Goal: Information Seeking & Learning: Learn about a topic

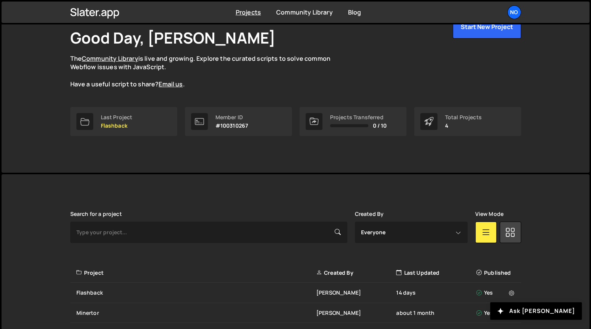
scroll to position [73, 0]
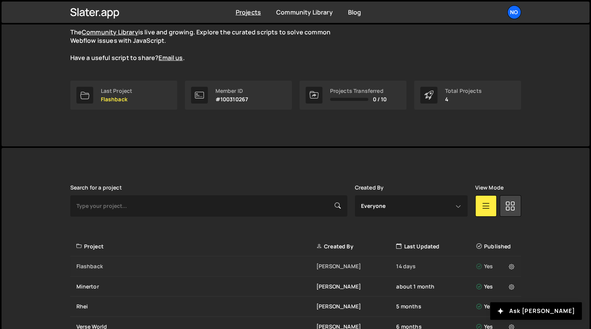
click at [112, 273] on div "Flashback Mike Mellor 14 days Yes" at bounding box center [295, 266] width 451 height 20
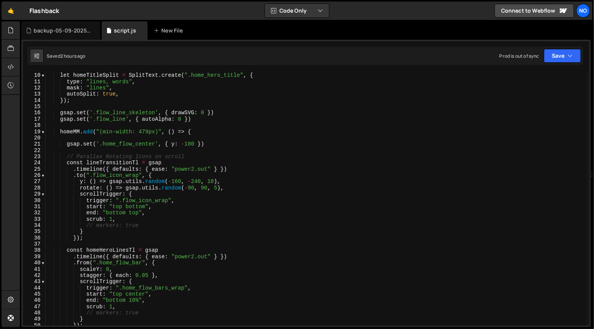
scroll to position [58, 0]
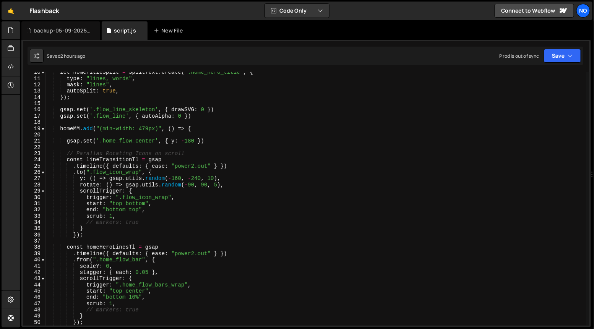
click at [246, 138] on div "let homeTitleSplit = SplitText . create ( ".home_hero_title" , { type : "lines,…" at bounding box center [315, 202] width 541 height 267
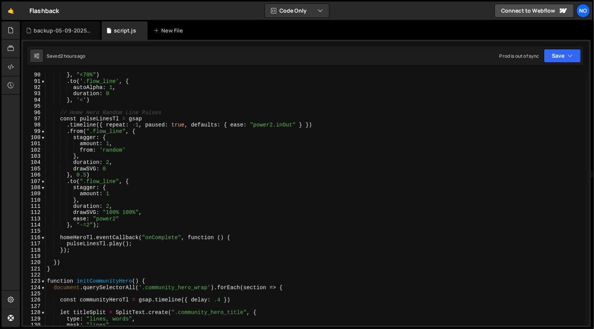
scroll to position [556, 0]
click at [152, 243] on div "ease : "expo.out" } , "<70%" ) . to ( '.flow_line' , { autoAlpha : 1 , duration…" at bounding box center [315, 199] width 541 height 267
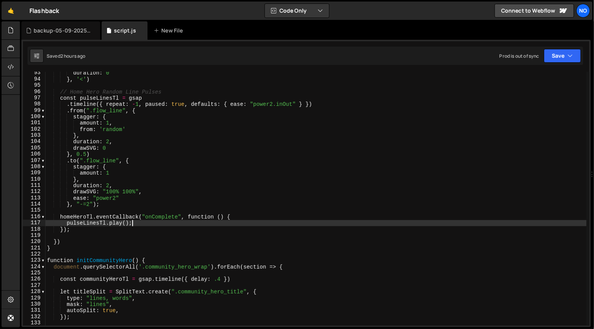
scroll to position [577, 0]
click at [66, 224] on div "duration : 0 } , '<' ) // Home Hero Random Line Pulses const pulseLinesTl = gsa…" at bounding box center [315, 203] width 541 height 267
click at [145, 222] on div "duration : 0 } , '<' ) // Home Hero Random Line Pulses const pulseLinesTl = gsa…" at bounding box center [315, 199] width 541 height 254
click at [133, 231] on div "duration : 0 } , '<' ) // Home Hero Random Line Pulses const pulseLinesTl = gsa…" at bounding box center [315, 203] width 541 height 267
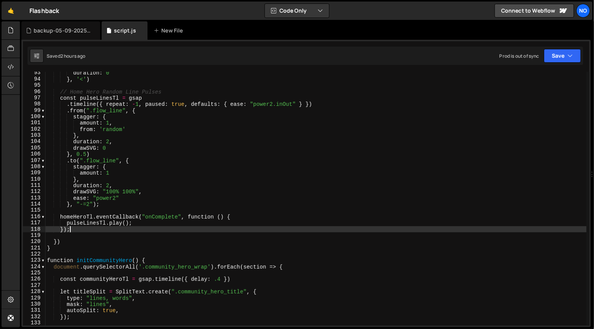
scroll to position [577, 0]
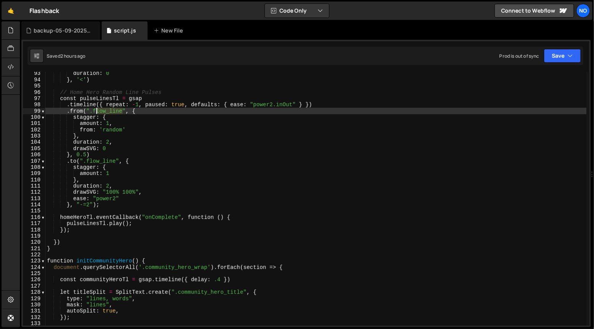
drag, startPoint x: 121, startPoint y: 110, endPoint x: 95, endPoint y: 110, distance: 26.4
click at [95, 110] on div "duration : 0 } , '<' ) // Home Hero Random Line Pulses const pulseLinesTl = gsa…" at bounding box center [315, 203] width 541 height 267
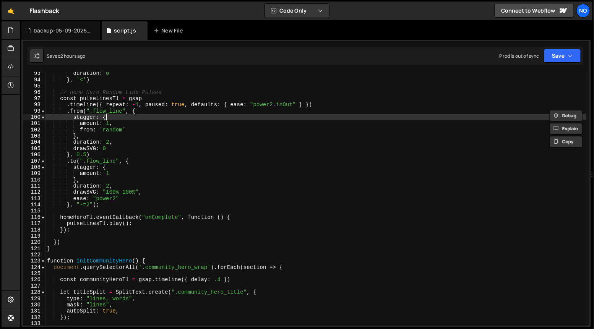
drag, startPoint x: 191, startPoint y: 118, endPoint x: 169, endPoint y: 133, distance: 26.8
click at [191, 118] on div "duration : 0 } , '<' ) // Home Hero Random Line Pulses const pulseLinesTl = gsa…" at bounding box center [315, 203] width 541 height 267
type textarea "stagger: {"
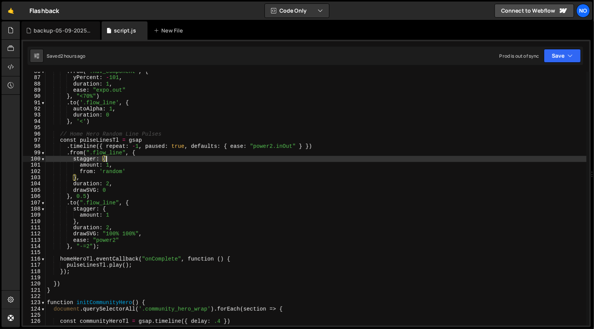
scroll to position [535, 0]
click at [116, 126] on div ". from ( '.nav_component' , { yPercent : - 101 , duration : 1 , ease : "expo.ou…" at bounding box center [315, 201] width 541 height 267
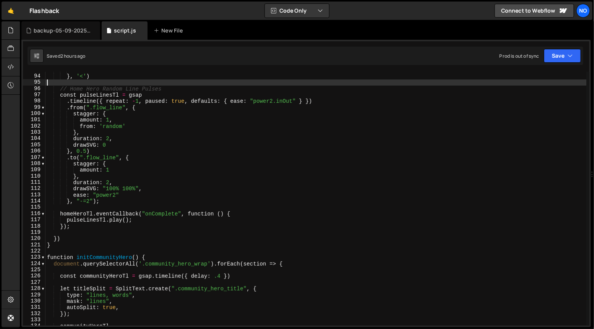
scroll to position [580, 0]
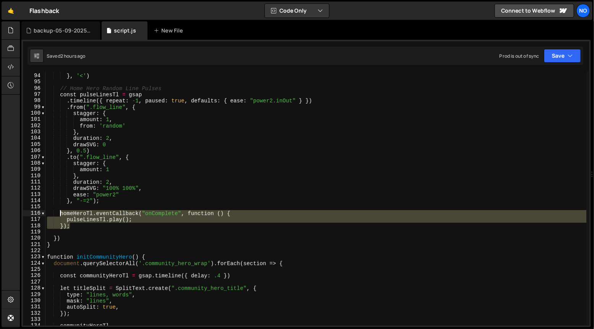
drag, startPoint x: 71, startPoint y: 227, endPoint x: 61, endPoint y: 214, distance: 16.9
click at [61, 214] on div "duration : 0 } , '<' ) // Home Hero Random Line Pulses const pulseLinesTl = gsa…" at bounding box center [315, 199] width 541 height 267
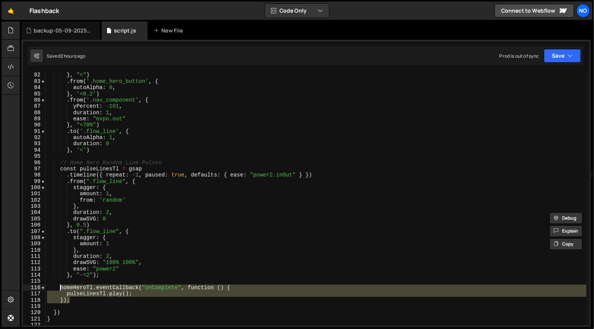
scroll to position [502, 0]
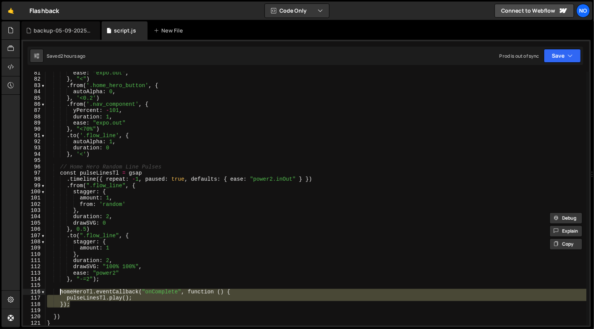
click at [58, 166] on div "ease : "expo.out" , } , "<" ) . from ( '.home_hero_button' , { autoAlpha : 0 , …" at bounding box center [315, 203] width 541 height 267
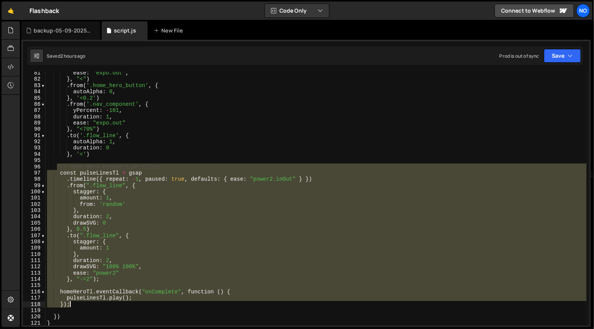
click at [70, 306] on div "ease : "expo.out" , } , "<" ) . from ( '.home_hero_button' , { autoAlpha : 0 , …" at bounding box center [315, 203] width 541 height 267
click at [91, 260] on div "ease : "expo.out" , } , "<" ) . from ( '.home_hero_button' , { autoAlpha : 0 , …" at bounding box center [315, 203] width 541 height 267
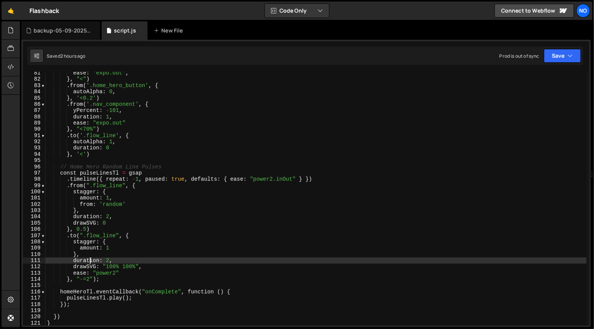
click at [62, 167] on div "ease : "expo.out" , } , "<" ) . from ( '.home_hero_button' , { autoAlpha : 0 , …" at bounding box center [315, 203] width 541 height 267
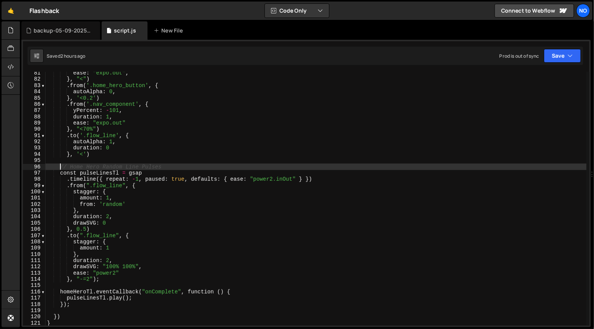
click at [74, 304] on div "ease : "expo.out" , } , "<" ) . from ( '.home_hero_button' , { autoAlpha : 0 , …" at bounding box center [315, 203] width 541 height 267
type textarea "pulseLinesTl.play(); });"
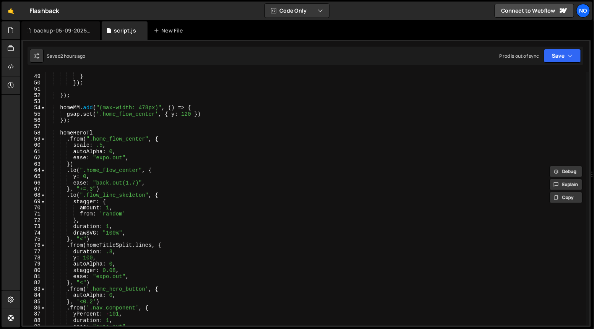
scroll to position [295, 0]
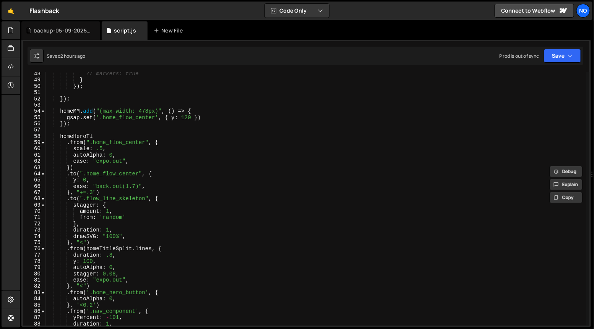
click at [121, 129] on div "// markers: true } }) ; }) ; homeMM . add ( "(max-width: 478px)" , ( ) => { gsa…" at bounding box center [315, 204] width 541 height 267
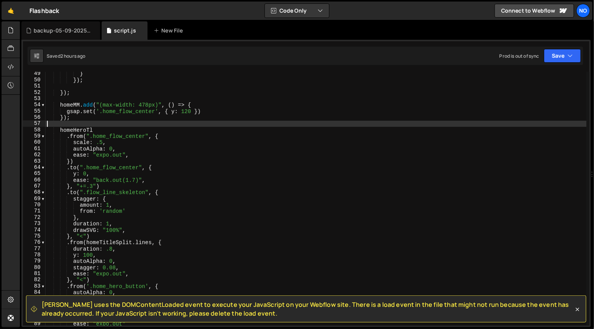
scroll to position [301, 0]
click at [111, 122] on div "} }) ; }) ; homeMM . add ( "(max-width: 478px)" , ( ) => { gsap . set ( '.home_…" at bounding box center [315, 204] width 541 height 267
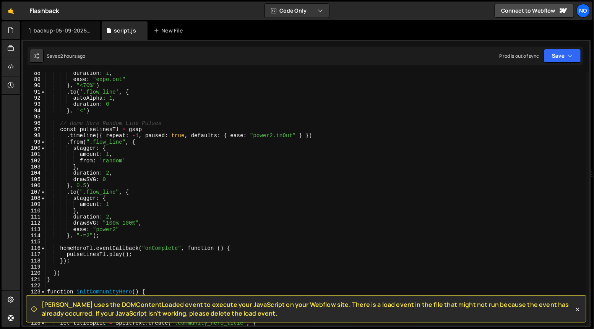
scroll to position [531, 0]
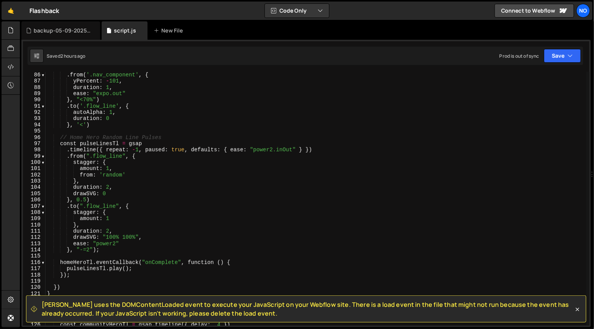
click at [110, 251] on div ". from ( '.nav_component' , { yPercent : - 101 , duration : 1 , ease : "expo.ou…" at bounding box center [315, 205] width 541 height 267
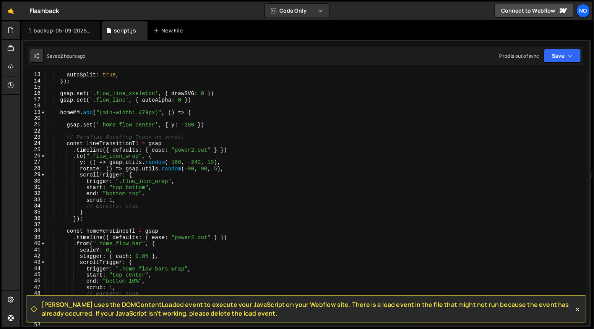
scroll to position [73, 0]
click at [217, 97] on div "mask : "lines" , autoSplit : true , }) ; gsap . set ( '.flow_line_skeleton' , {…" at bounding box center [315, 201] width 541 height 267
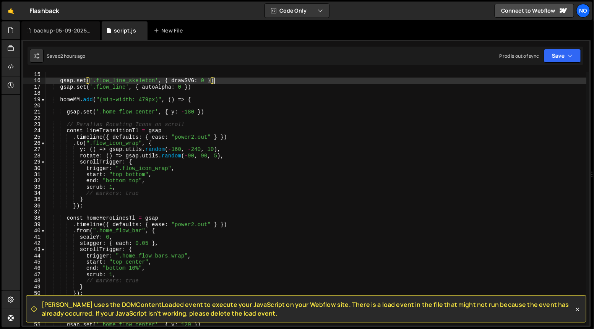
scroll to position [88, 0]
click at [113, 132] on div "gsap . set ( '.flow_line_skeleton' , { drawSVG : 0 }) gsap . set ( '.flow_line'…" at bounding box center [315, 204] width 541 height 267
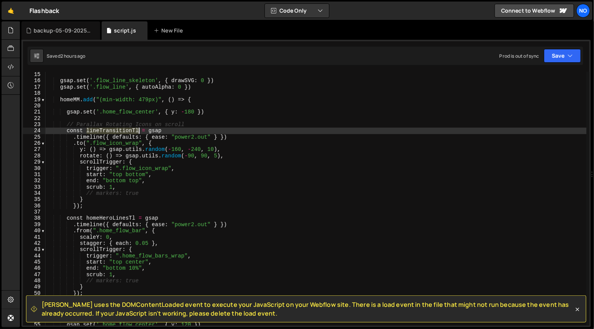
click at [113, 132] on div "gsap . set ( '.flow_line_skeleton' , { drawSVG : 0 }) gsap . set ( '.flow_line'…" at bounding box center [315, 204] width 541 height 267
click at [168, 133] on div "gsap . set ( '.flow_line_skeleton' , { drawSVG : 0 }) gsap . set ( '.flow_line'…" at bounding box center [315, 204] width 541 height 267
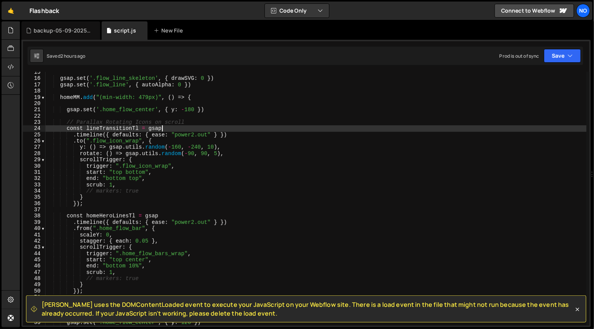
scroll to position [90, 0]
click at [100, 128] on div "gsap . set ( '.flow_line_skeleton' , { drawSVG : 0 }) gsap . set ( '.flow_line'…" at bounding box center [315, 202] width 541 height 267
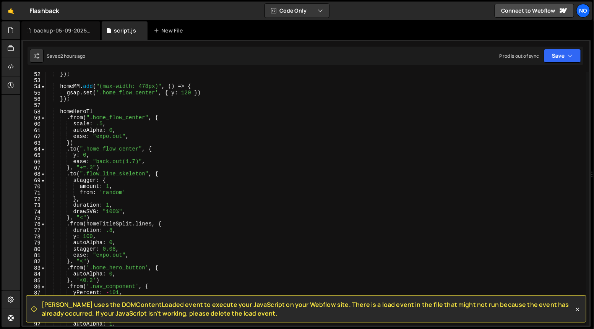
scroll to position [319, 0]
click at [116, 110] on div "}) ; homeMM . add ( "(max-width: 478px)" , ( ) => { gsap . set ( '.home_flow_ce…" at bounding box center [315, 204] width 541 height 267
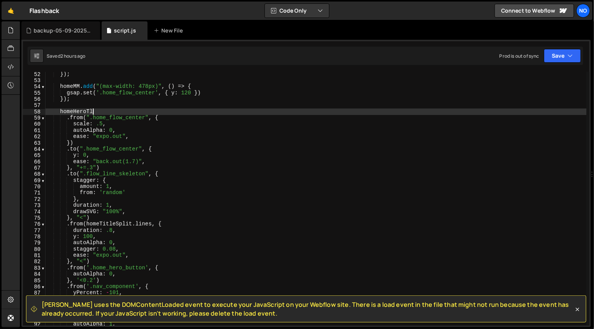
click at [164, 125] on div "}) ; homeMM . add ( "(max-width: 478px)" , ( ) => { gsap . set ( '.home_flow_ce…" at bounding box center [315, 204] width 541 height 267
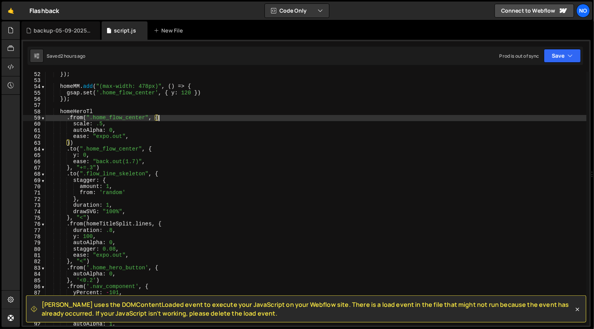
click at [165, 120] on div "}) ; homeMM . add ( "(max-width: 478px)" , ( ) => { gsap . set ( '.home_flow_ce…" at bounding box center [315, 204] width 541 height 267
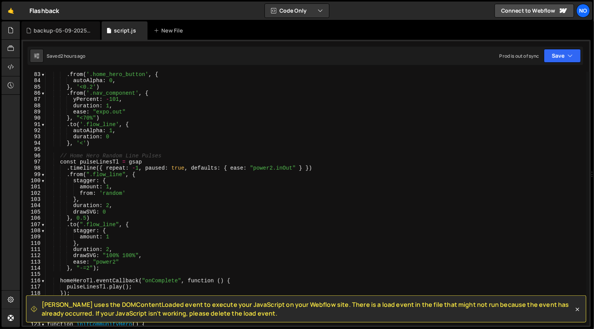
scroll to position [513, 0]
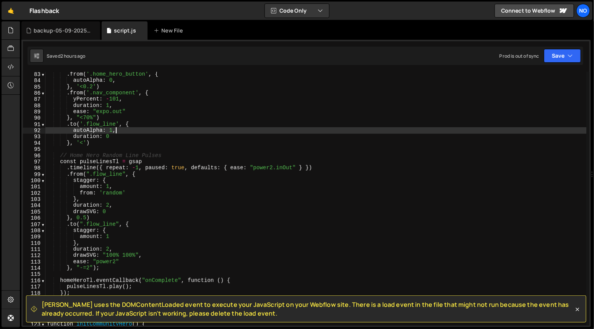
click at [129, 132] on div ". from ( '.home_hero_button' , { autoAlpha : 0 , } , '<0.2' ) . from ( '.nav_co…" at bounding box center [315, 204] width 541 height 267
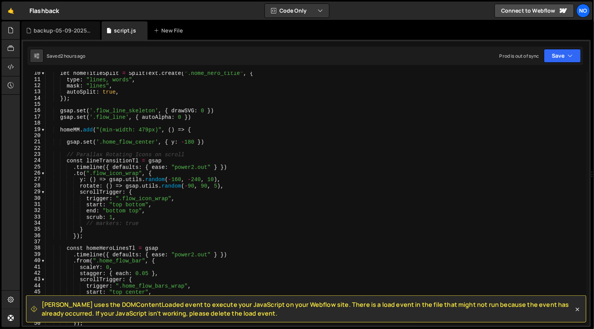
scroll to position [58, 0]
click at [43, 131] on span at bounding box center [43, 129] width 4 height 6
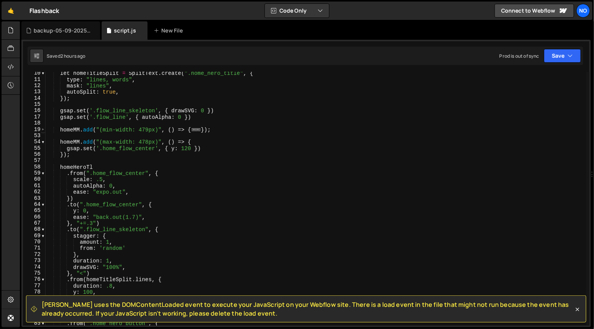
click at [43, 131] on span at bounding box center [43, 129] width 4 height 6
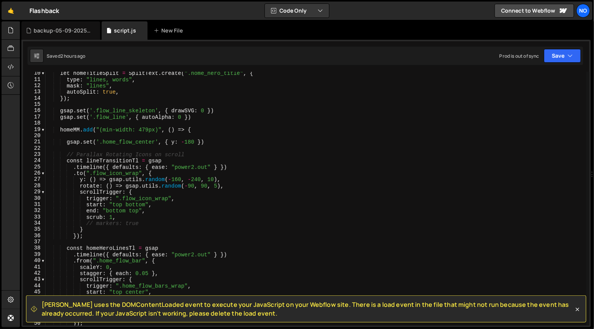
click at [219, 131] on div "let homeTitleSplit = SplitText . create ( ".home_hero_title" , { type : "lines,…" at bounding box center [315, 203] width 541 height 267
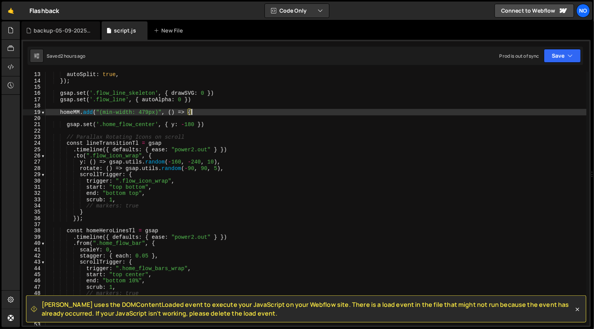
scroll to position [76, 0]
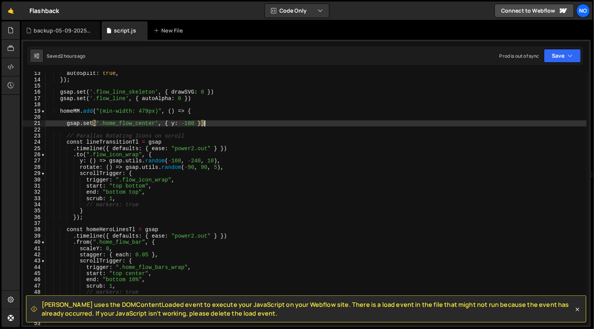
click at [216, 125] on div "autoSplit : true , }) ; gsap . set ( '.flow_line_skeleton' , { drawSVG : 0 }) g…" at bounding box center [315, 203] width 541 height 267
click at [65, 136] on div "autoSplit : true , }) ; gsap . set ( '.flow_line_skeleton' , { drawSVG : 0 }) g…" at bounding box center [315, 203] width 541 height 267
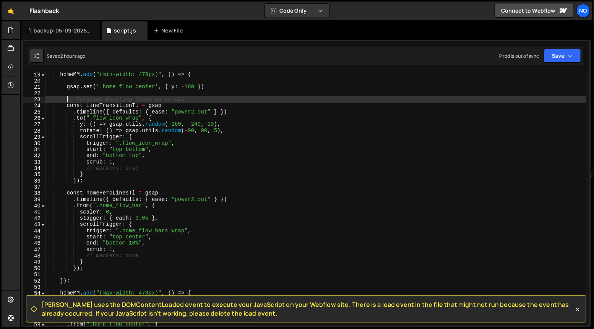
scroll to position [113, 0]
click at [86, 268] on div "homeMM . add ( "(min-width: 479px)" , ( ) => { gsap . set ( '.home_flow_center'…" at bounding box center [315, 204] width 541 height 267
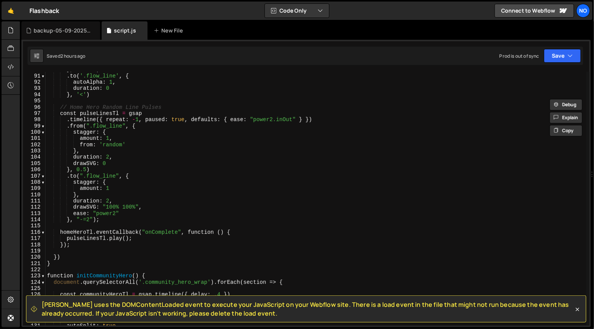
scroll to position [562, 0]
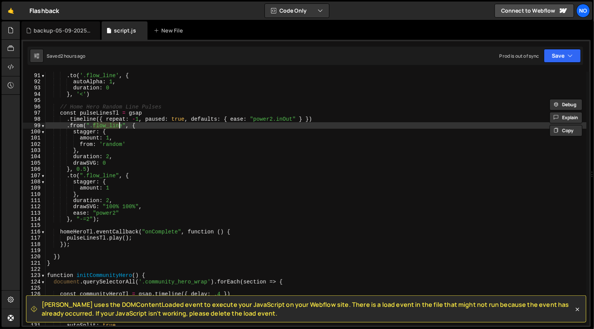
drag, startPoint x: 92, startPoint y: 126, endPoint x: 125, endPoint y: 127, distance: 32.1
click at [122, 124] on div "} , "<70%" ) . to ( '.flow_line' , { autoAlpha : 1 , duration : 0 } , '<' ) // …" at bounding box center [315, 199] width 541 height 267
type textarea ".from(".flow_line", {"
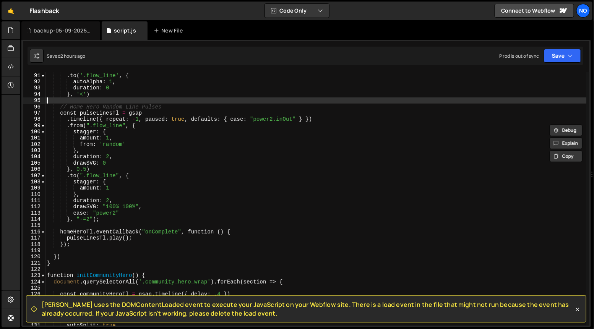
click at [118, 103] on div "} , "<70%" ) . to ( '.flow_line' , { autoAlpha : 1 , duration : 0 } , '<' ) // …" at bounding box center [315, 199] width 541 height 267
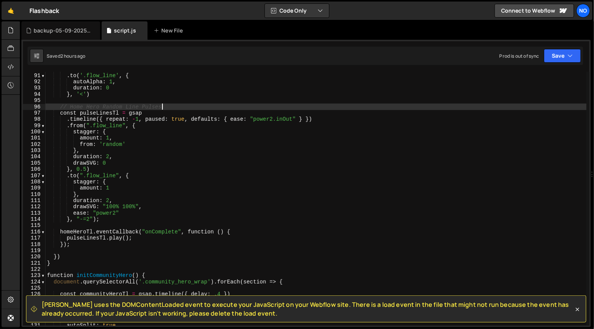
click at [186, 108] on div "} , "<70%" ) . to ( '.flow_line' , { autoAlpha : 1 , duration : 0 } , '<' ) // …" at bounding box center [315, 199] width 541 height 267
click at [178, 112] on div "} , "<70%" ) . to ( '.flow_line' , { autoAlpha : 1 , duration : 0 } , '<' ) // …" at bounding box center [315, 199] width 541 height 267
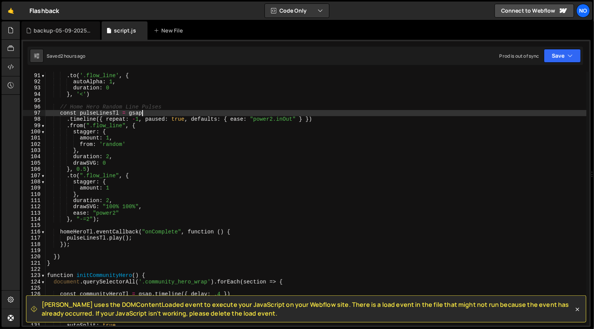
click at [320, 119] on div "} , "<70%" ) . to ( '.flow_line' , { autoAlpha : 1 , duration : 0 } , '<' ) // …" at bounding box center [315, 199] width 541 height 267
type textarea ".timeline({ repeat: -1, paused: true, defaults: { ease: "power2.inOut" } })"
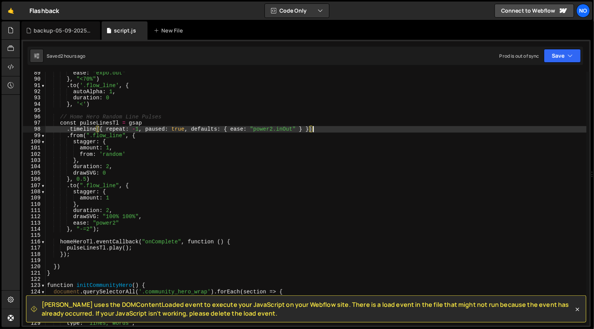
scroll to position [552, 0]
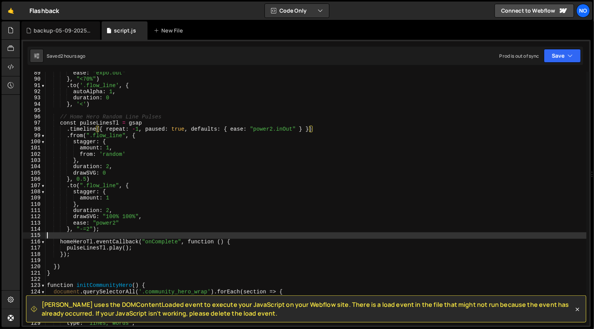
click at [135, 233] on div "ease : "expo.out" } , "<70%" ) . to ( '.flow_line' , { autoAlpha : 1 , duration…" at bounding box center [315, 203] width 541 height 267
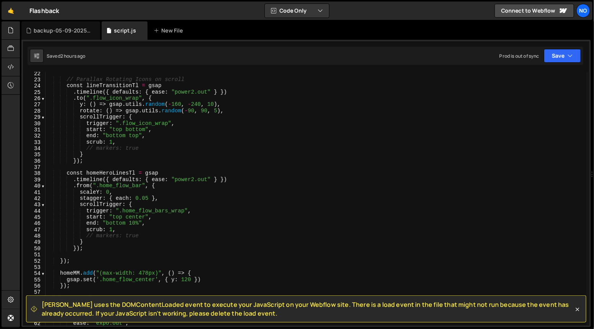
scroll to position [133, 0]
click at [100, 249] on div "// Parallax Rotating Icons on scroll const lineTransitionTl = gsap . timeline (…" at bounding box center [315, 203] width 541 height 267
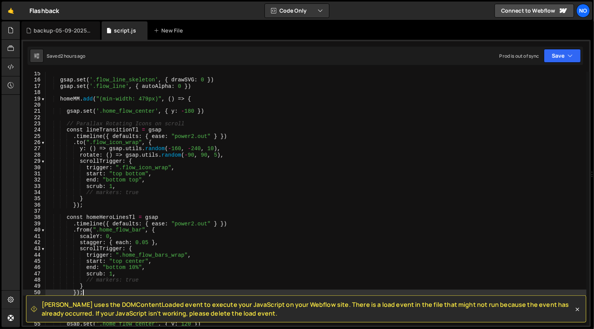
scroll to position [73, 0]
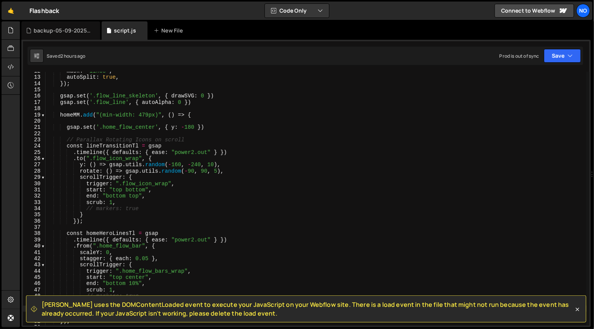
click at [67, 141] on div "mask : "lines" , autoSplit : true , }) ; gsap . set ( '.flow_line_skeleton' , {…" at bounding box center [315, 201] width 541 height 267
type textarea "// Parallax Rotating Icons on scroll const lineTransitionTl = gsap"
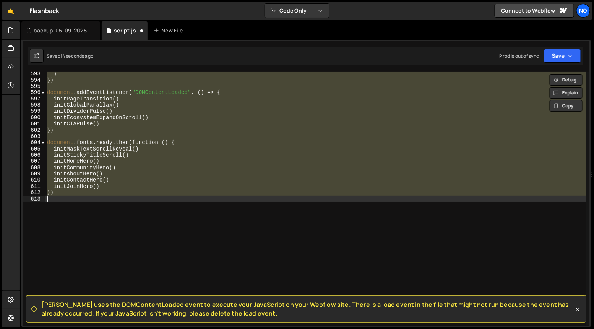
type textarea "} });"
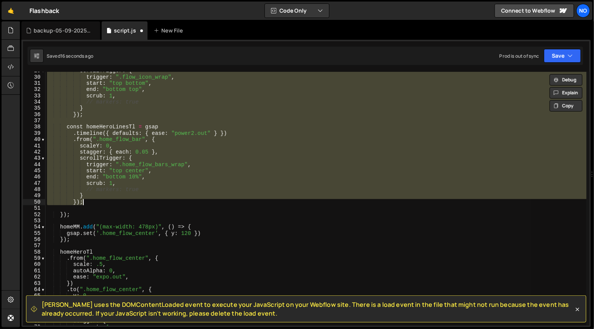
click at [121, 121] on div "scrollTrigger : { trigger : ".flow_icon_wrap" , start : "top bottom" , end : "b…" at bounding box center [315, 199] width 541 height 254
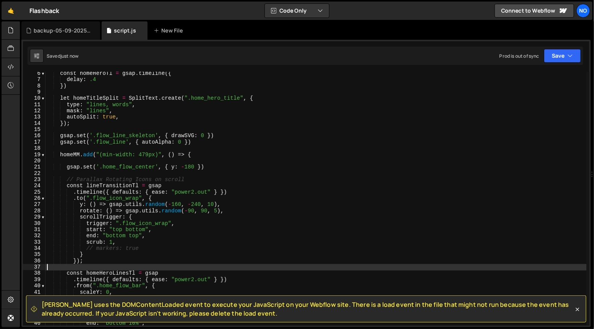
scroll to position [33, 0]
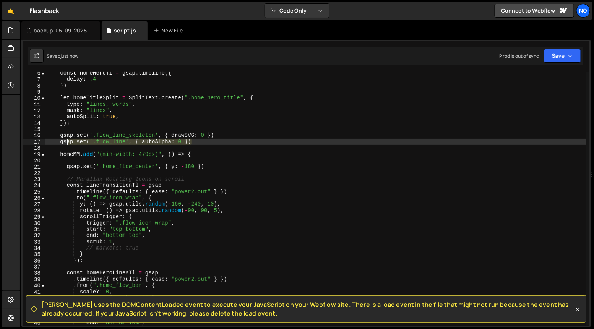
drag, startPoint x: 184, startPoint y: 142, endPoint x: 57, endPoint y: 142, distance: 126.5
click at [56, 142] on div "const homeHeroTl = gsap . timeline ({ delay : .4 }) let homeTitleSplit = SplitT…" at bounding box center [315, 203] width 541 height 267
click at [202, 138] on div "const homeHeroTl = gsap . timeline ({ delay : .4 }) let homeTitleSplit = SplitT…" at bounding box center [315, 203] width 541 height 267
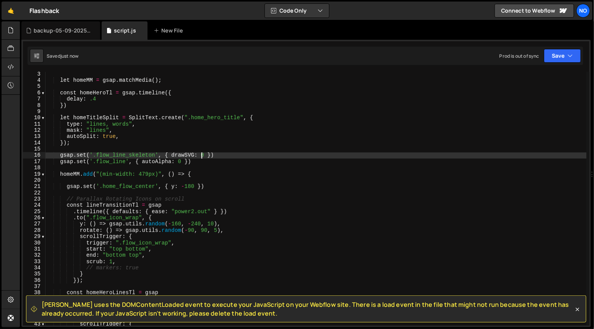
scroll to position [0, 0]
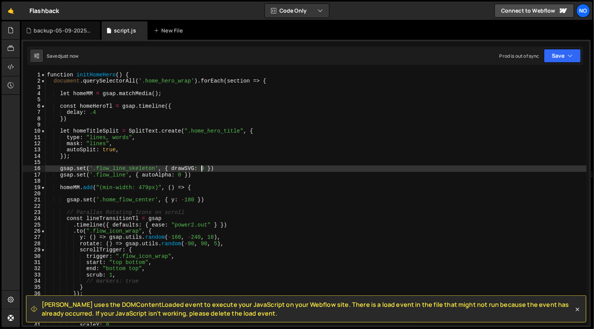
click at [224, 175] on div "function initHomeHero ( ) { document . querySelectorAll ( '.home_hero_wrap' ) .…" at bounding box center [315, 205] width 541 height 267
type textarea "gsap.set('.flow_line', { autoAlpha: 0 })"
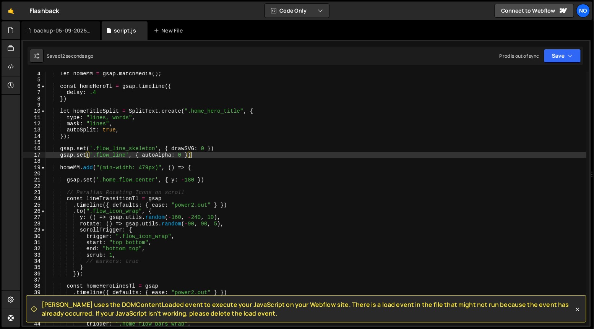
click at [210, 173] on div "let homeMM = gsap . matchMedia ( ) ; const homeHeroTl = gsap . timeline ({ dela…" at bounding box center [315, 204] width 541 height 267
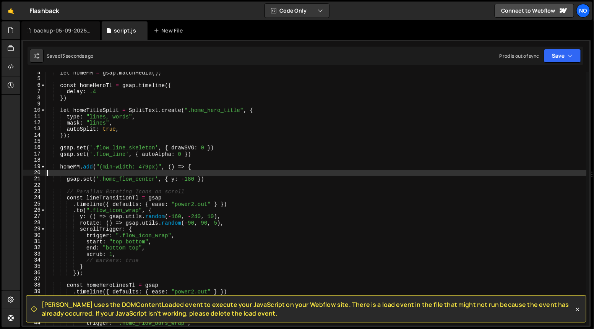
click at [210, 167] on div "let homeMM = gsap . matchMedia ( ) ; const homeHeroTl = gsap . timeline ({ dela…" at bounding box center [315, 203] width 541 height 267
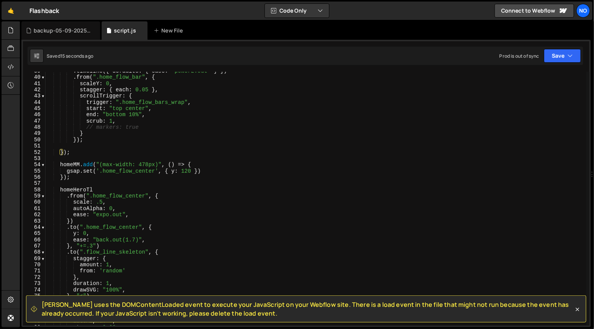
scroll to position [243, 0]
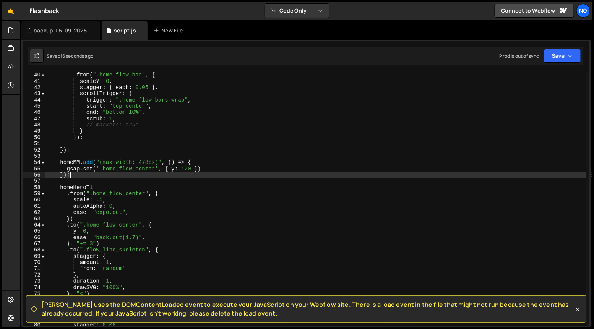
click at [87, 177] on div ". timeline ({ defaults : { ease : "power2.out" } }) . from ( ".home_flow_bar" ,…" at bounding box center [315, 199] width 541 height 267
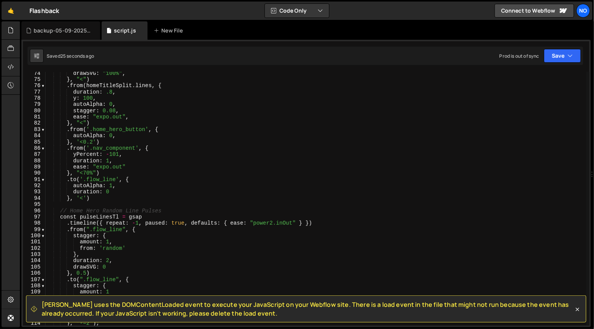
scroll to position [460, 0]
click at [136, 182] on div "drawSVG : "100%" , } , "<" ) . from ( homeTitleSplit . lines , { duration : .8 …" at bounding box center [315, 201] width 541 height 267
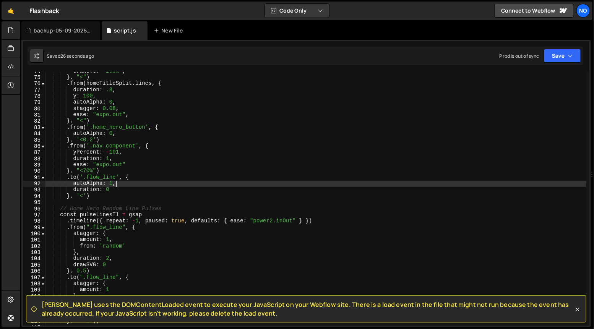
click at [132, 191] on div "drawSVG : "100%" , } , "<" ) . from ( homeTitleSplit . lines , { duration : .8 …" at bounding box center [315, 201] width 541 height 267
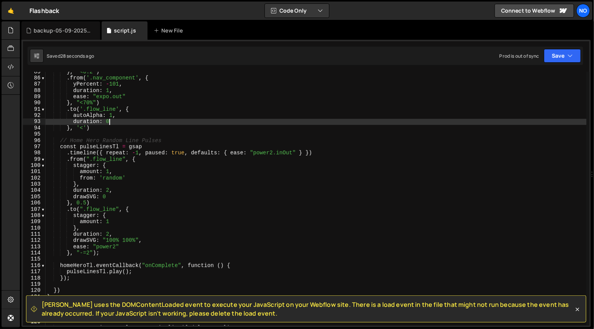
scroll to position [528, 0]
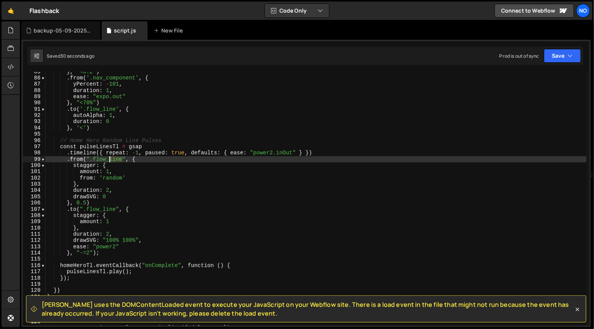
drag, startPoint x: 123, startPoint y: 160, endPoint x: 90, endPoint y: 160, distance: 32.5
click at [90, 160] on div "} , '<0.2' ) . from ( '.nav_component' , { yPercent : - 101 , duration : 1 , ea…" at bounding box center [315, 202] width 541 height 267
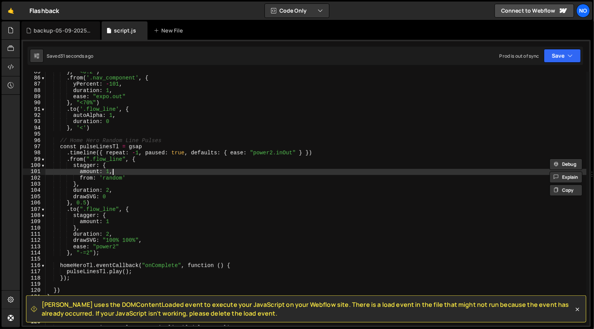
click at [120, 173] on div "} , '<0.2' ) . from ( '.nav_component' , { yPercent : - 101 , duration : 1 , ea…" at bounding box center [315, 202] width 541 height 267
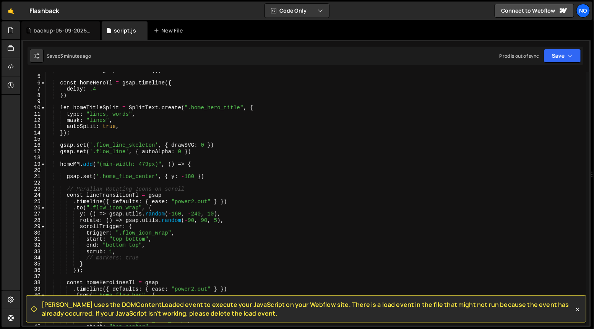
scroll to position [42, 0]
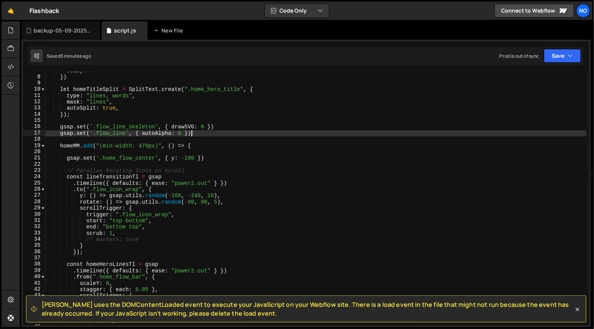
click at [195, 133] on div "delay : .4 }) let homeTitleSplit = SplitText . create ( ".home_hero_title" , { …" at bounding box center [315, 201] width 541 height 267
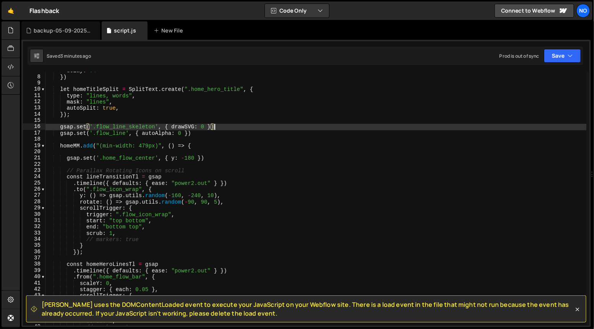
click at [232, 128] on div "delay : .4 }) let homeTitleSplit = SplitText . create ( ".home_hero_title" , { …" at bounding box center [315, 201] width 541 height 267
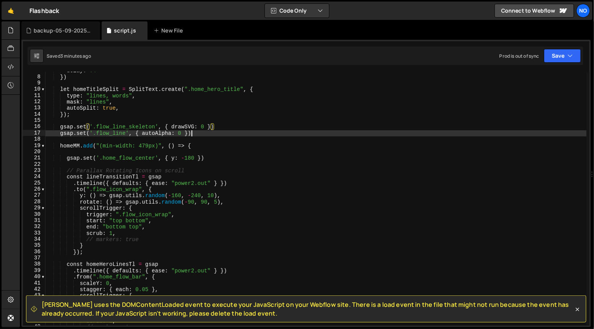
click at [229, 133] on div "delay : .4 }) let homeTitleSplit = SplitText . create ( ".home_hero_title" , { …" at bounding box center [315, 201] width 541 height 267
click at [201, 144] on div "delay : .4 }) let homeTitleSplit = SplitText . create ( ".home_hero_title" , { …" at bounding box center [315, 201] width 541 height 267
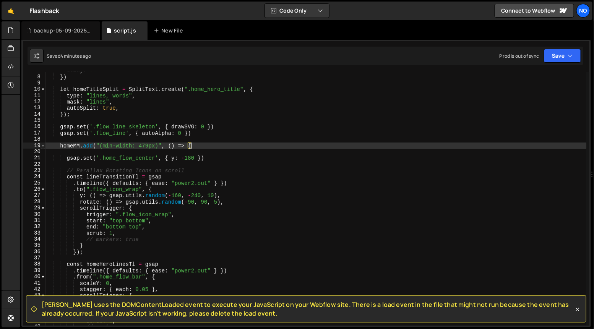
click at [41, 146] on span at bounding box center [43, 146] width 4 height 6
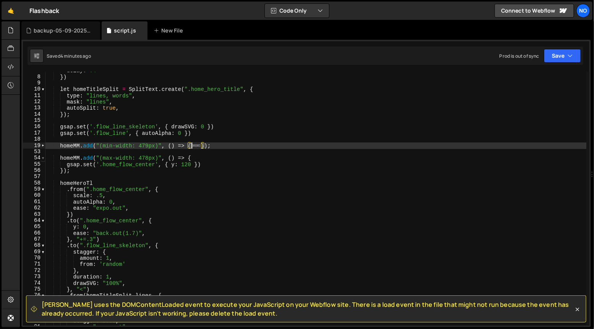
click at [43, 158] on span at bounding box center [43, 158] width 4 height 6
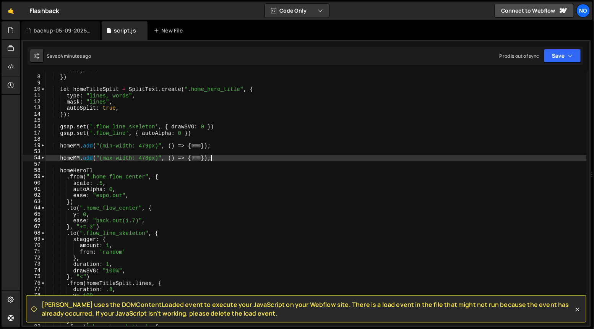
click at [227, 159] on div "delay : .4 }) let homeTitleSplit = SplitText . create ( ".home_hero_title" , { …" at bounding box center [315, 201] width 541 height 267
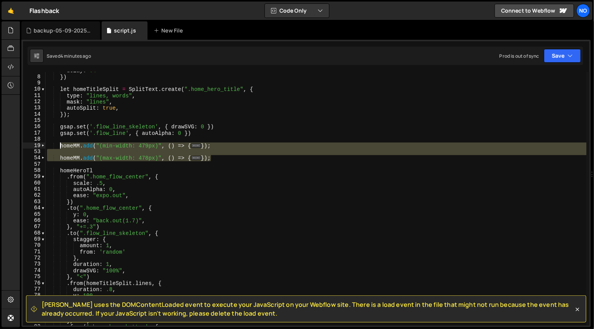
click at [61, 146] on div "delay : .4 }) let homeTitleSplit = SplitText . create ( ".home_hero_title" , { …" at bounding box center [315, 201] width 541 height 267
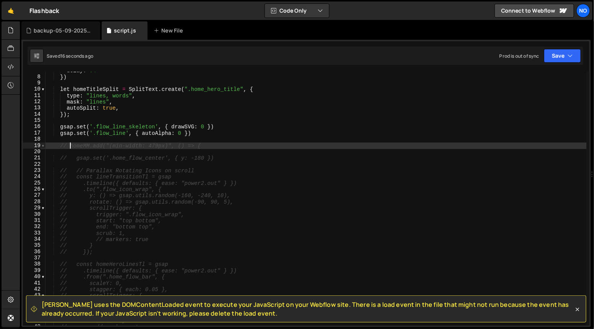
click at [42, 147] on span at bounding box center [43, 146] width 4 height 6
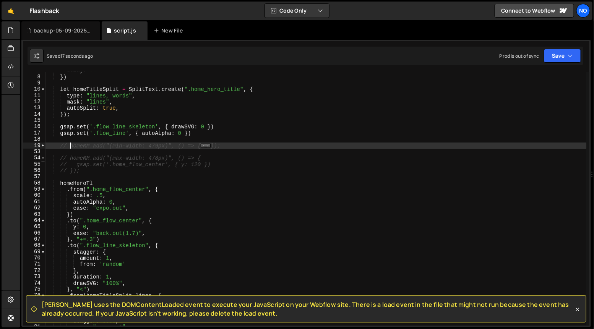
click at [42, 155] on span at bounding box center [43, 158] width 4 height 6
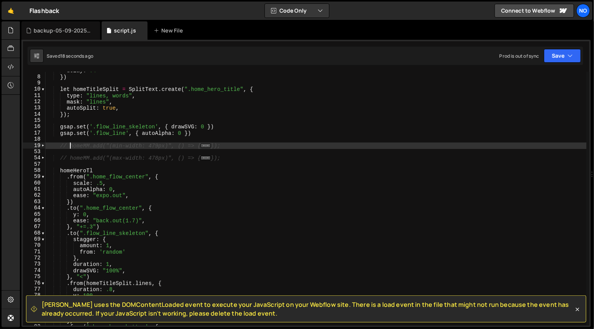
click at [101, 157] on div "delay : .4 }) let homeTitleSplit = SplitText . create ( ".home_hero_title" , { …" at bounding box center [315, 201] width 541 height 267
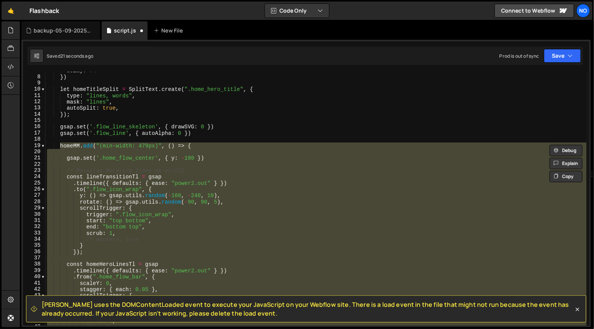
click at [266, 132] on div "delay : .4 }) let homeTitleSplit = SplitText . create ( ".home_hero_title" , { …" at bounding box center [315, 201] width 541 height 267
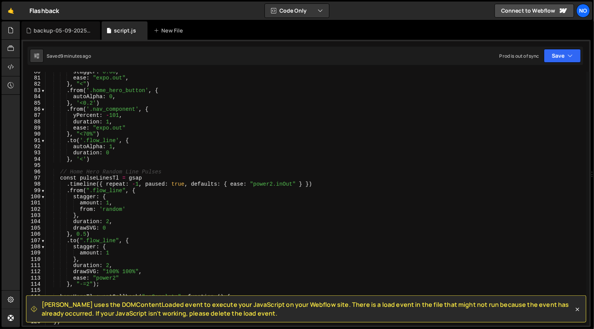
scroll to position [493, 0]
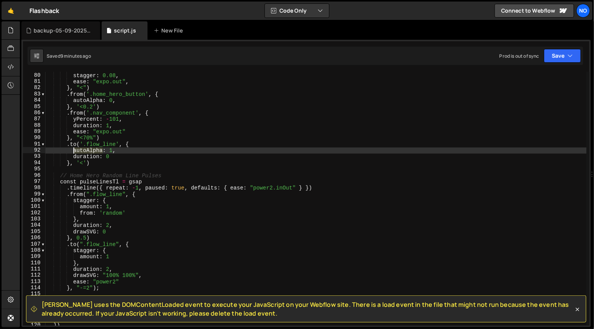
drag, startPoint x: 103, startPoint y: 151, endPoint x: 73, endPoint y: 152, distance: 30.2
click at [73, 152] on div "autoAlpha : 0 , stagger : 0.08 , ease : "expo.out" , } , "<" ) . from ( '.home_…" at bounding box center [315, 199] width 541 height 267
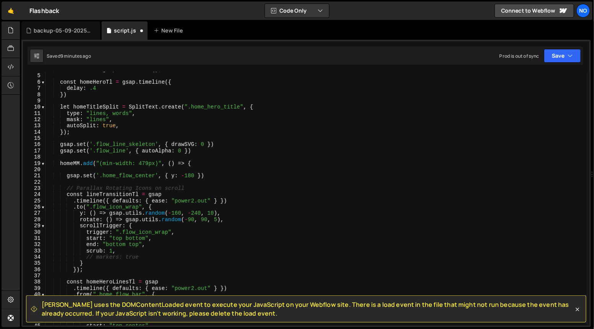
scroll to position [23, 0]
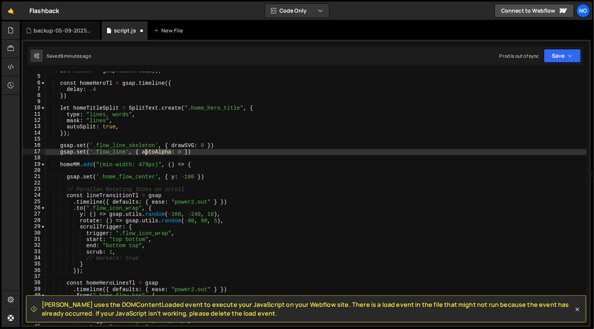
drag, startPoint x: 171, startPoint y: 153, endPoint x: 143, endPoint y: 154, distance: 27.5
click at [143, 154] on div "let homeMM = gsap . matchMedia ( ) ; const homeHeroTl = gsap . timeline ({ dela…" at bounding box center [315, 201] width 541 height 267
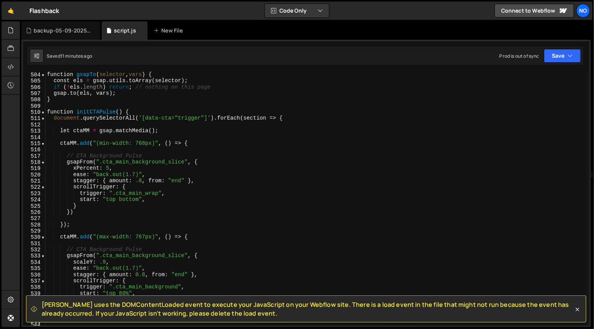
scroll to position [3145, 0]
click at [44, 113] on span at bounding box center [43, 112] width 4 height 6
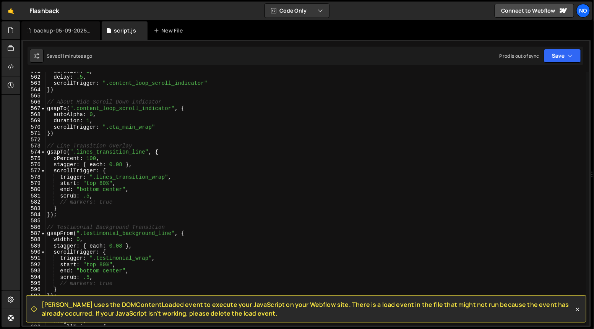
scroll to position [3288, 0]
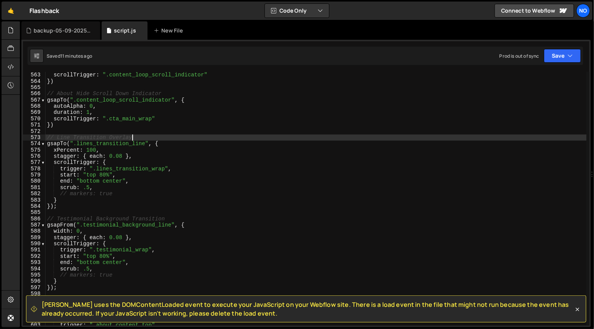
click at [162, 135] on div "delay : .5 , scrollTrigger : ".content_loop_scroll_indicator" }) // About Hide …" at bounding box center [315, 199] width 541 height 267
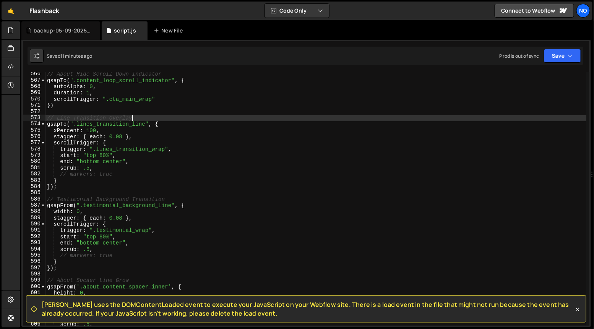
scroll to position [3308, 0]
drag, startPoint x: 55, startPoint y: 118, endPoint x: 68, endPoint y: 121, distance: 14.3
click at [55, 118] on div "// About Hide Scroll Down Indicator gsapTo ( ".content_loop_scroll_indicator" ,…" at bounding box center [315, 204] width 541 height 267
click at [143, 116] on div "// About Hide Scroll Down Indicator gsapTo ( ".content_loop_scroll_indicator" ,…" at bounding box center [315, 204] width 541 height 267
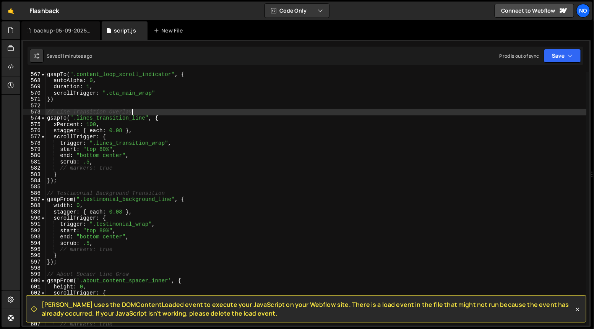
scroll to position [3314, 0]
click at [57, 113] on div "gsapTo ( ".content_loop_scroll_indicator" , { autoAlpha : 0 , duration : 1 , sc…" at bounding box center [315, 204] width 541 height 267
click at [176, 110] on div "gsapTo ( ".content_loop_scroll_indicator" , { autoAlpha : 0 , duration : 1 , sc…" at bounding box center [315, 204] width 541 height 267
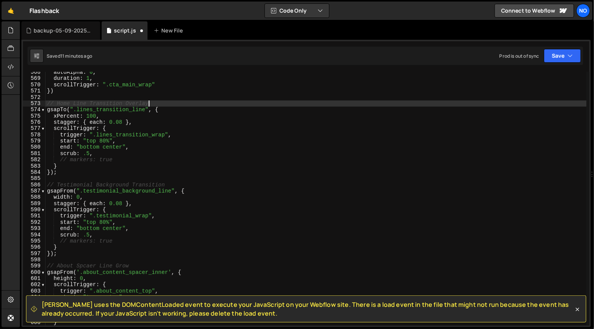
scroll to position [3324, 0]
click at [91, 157] on div "autoAlpha : 0 , duration : 1 , scrollTrigger : ".cta_main_wrap" }) // Home Line…" at bounding box center [315, 201] width 541 height 267
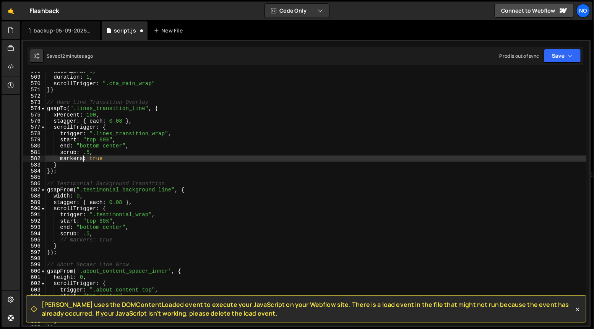
scroll to position [3549, 0]
click at [115, 146] on div "autoAlpha : 0 , duration : 1 , scrollTrigger : ".cta_main_wrap" }) // Home Line…" at bounding box center [315, 201] width 541 height 267
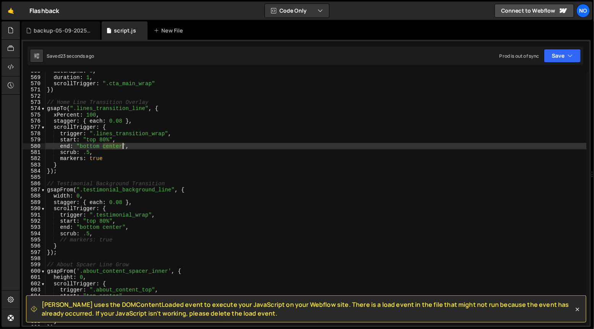
click at [114, 146] on div "autoAlpha : 0 , duration : 1 , scrollTrigger : ".cta_main_wrap" }) // Home Line…" at bounding box center [315, 201] width 541 height 267
click at [152, 147] on div "autoAlpha : 0 , duration : 1 , scrollTrigger : ".cta_main_wrap" }) // Home Line…" at bounding box center [315, 201] width 541 height 267
click at [111, 146] on div "autoAlpha : 0 , duration : 1 , scrollTrigger : ".cta_main_wrap" }) // Home Line…" at bounding box center [315, 201] width 541 height 267
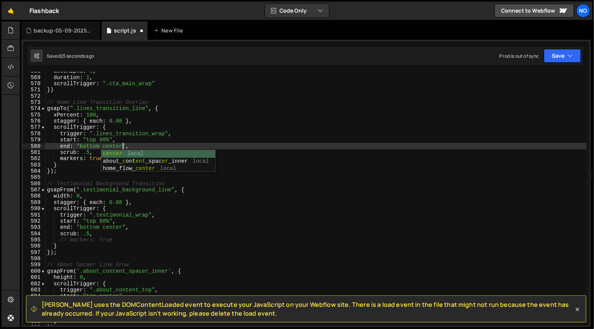
click at [130, 140] on div "autoAlpha : 0 , duration : 1 , scrollTrigger : ".cta_main_wrap" }) // Home Line…" at bounding box center [315, 201] width 541 height 267
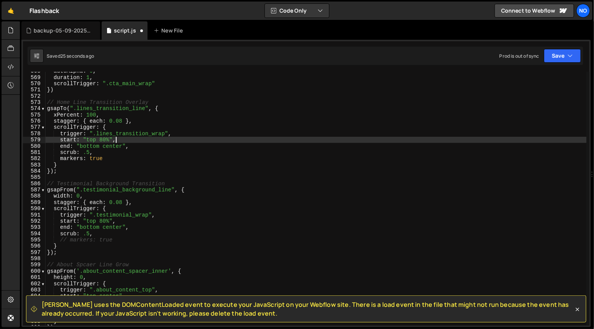
scroll to position [0, 4]
click at [104, 141] on div "autoAlpha : 0 , duration : 1 , scrollTrigger : ".cta_main_wrap" }) // Home Line…" at bounding box center [315, 201] width 541 height 267
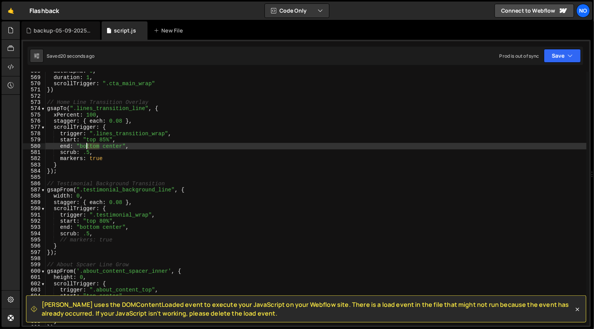
drag, startPoint x: 100, startPoint y: 145, endPoint x: 86, endPoint y: 145, distance: 14.5
click at [86, 145] on div "autoAlpha : 0 , duration : 1 , scrollTrigger : ".cta_main_wrap" }) // Home Line…" at bounding box center [315, 201] width 541 height 267
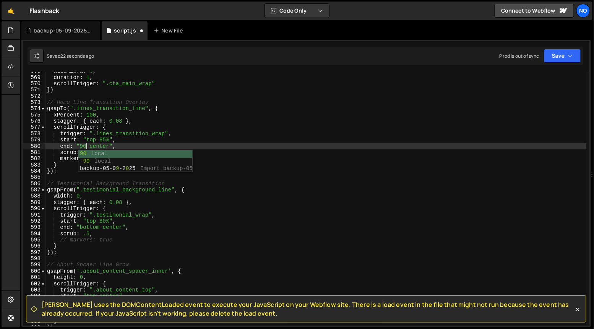
scroll to position [0, 3]
drag, startPoint x: 86, startPoint y: 146, endPoint x: 97, endPoint y: 161, distance: 19.0
click at [81, 146] on div "autoAlpha : 0 , duration : 1 , scrollTrigger : ".cta_main_wrap" }) // Home Line…" at bounding box center [315, 201] width 541 height 267
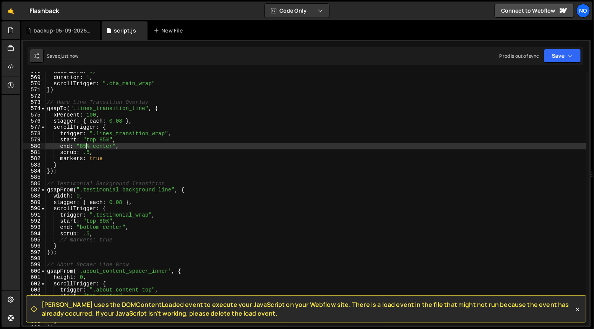
click at [82, 158] on div "autoAlpha : 0 , duration : 1 , scrollTrigger : ".cta_main_wrap" }) // Home Line…" at bounding box center [315, 201] width 541 height 267
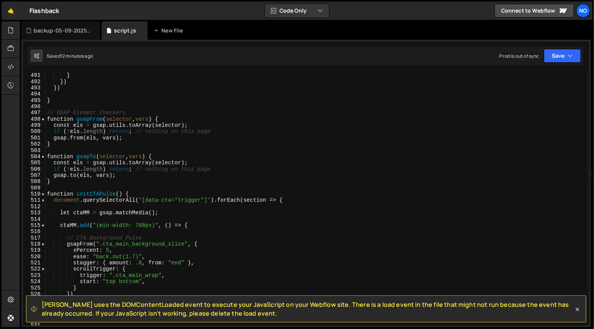
scroll to position [3063, 0]
click at [43, 120] on span at bounding box center [43, 119] width 4 height 6
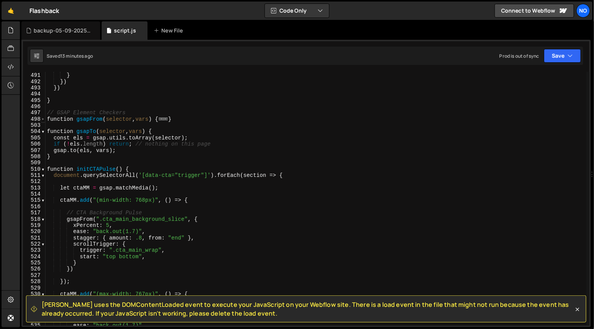
click at [43, 120] on span at bounding box center [43, 119] width 4 height 6
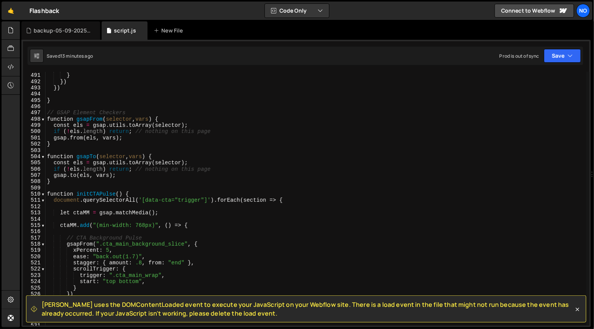
click at [62, 101] on div "}) ; } }) }) } // GSAP Element Checkers function gsapFrom ( selector , vars ) {…" at bounding box center [315, 199] width 541 height 267
type textarea "}"
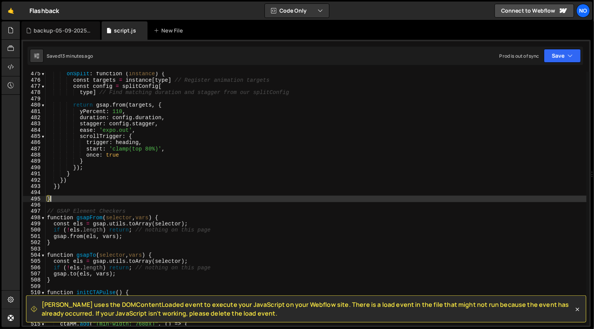
scroll to position [2983, 0]
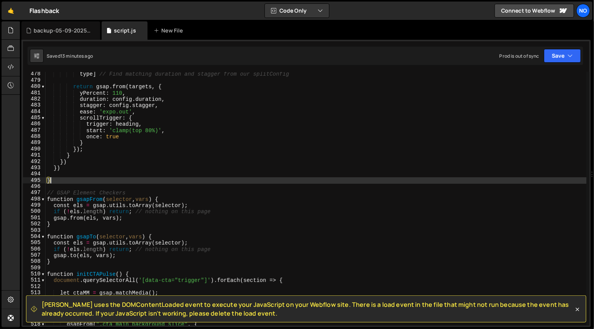
click at [62, 179] on div "type ] // Find matching duration and stagger from our splitConfig return gsap .…" at bounding box center [315, 204] width 541 height 267
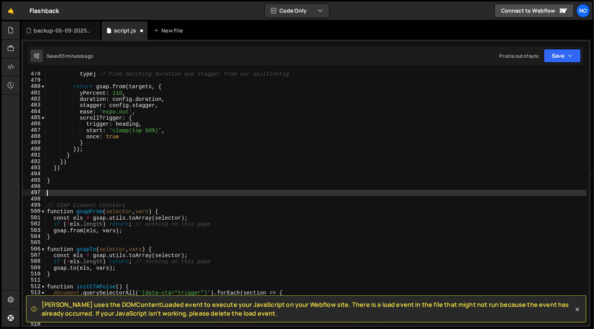
paste textarea "});"
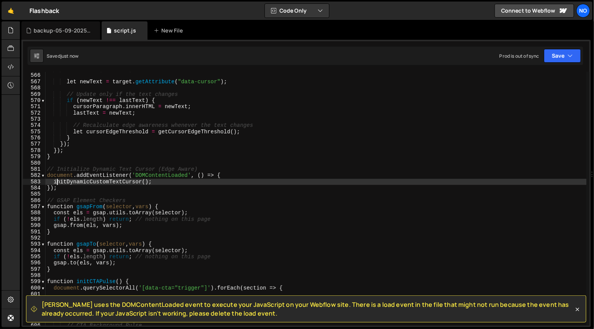
scroll to position [3532, 0]
drag, startPoint x: 139, startPoint y: 183, endPoint x: 55, endPoint y: 181, distance: 84.8
click at [55, 181] on div "currentTarget = target ; // Set the current target let newText = target . getAt…" at bounding box center [315, 199] width 541 height 267
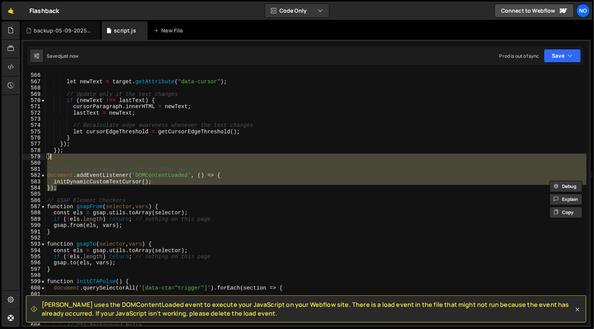
drag, startPoint x: 73, startPoint y: 185, endPoint x: 72, endPoint y: 158, distance: 27.5
click at [72, 158] on div "currentTarget = target ; // Set the current target let newText = target . getAt…" at bounding box center [315, 199] width 541 height 267
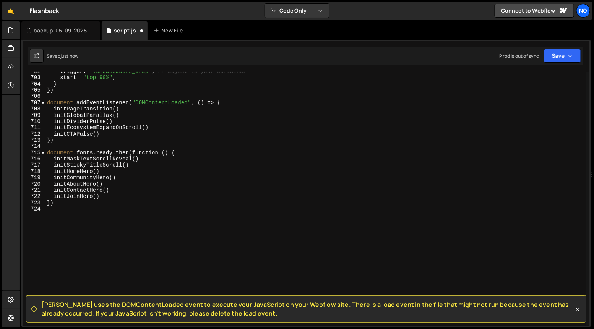
scroll to position [4384, 0]
click at [107, 138] on div "trigger : ".ambassadors_wrap" , // adjust to your container start : "top 90%" ,…" at bounding box center [315, 204] width 541 height 267
type textarea "initCTAPulse()"
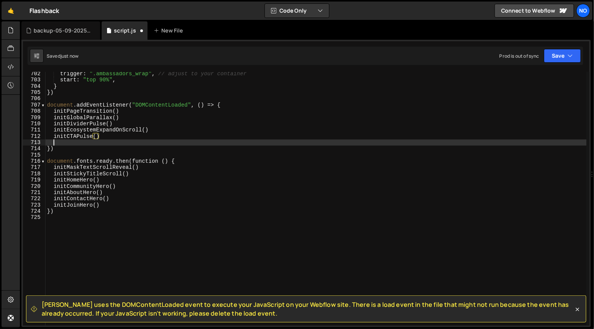
scroll to position [0, 0]
paste textarea "initDynamicCustomTextCursor();"
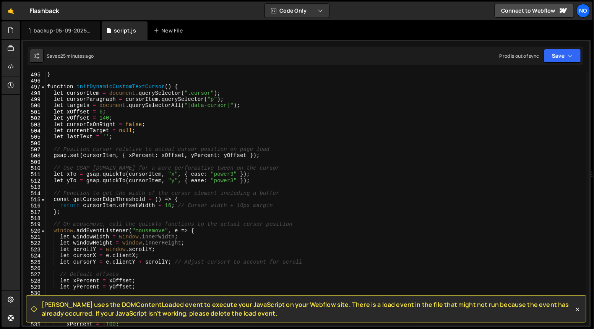
scroll to position [3076, 0]
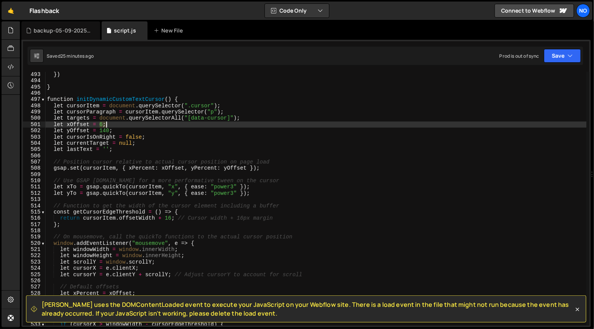
drag, startPoint x: 98, startPoint y: 122, endPoint x: 109, endPoint y: 128, distance: 12.3
click at [109, 128] on div "}) } function initDynamicCustomTextCursor ( ) { let cursorItem = document . que…" at bounding box center [315, 204] width 541 height 267
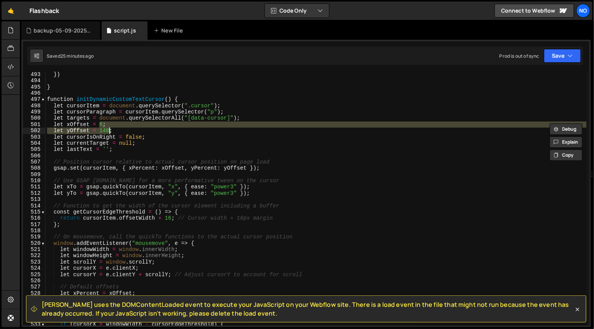
click at [102, 125] on div "}) } function initDynamicCustomTextCursor ( ) { let cursorItem = document . que…" at bounding box center [315, 199] width 541 height 254
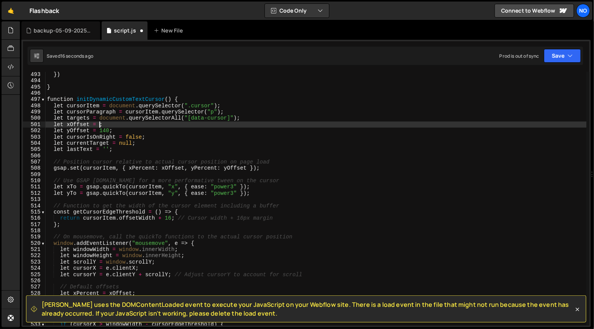
scroll to position [0, 4]
click at [114, 126] on div "}) } function initDynamicCustomTextCursor ( ) { let cursorItem = document . que…" at bounding box center [315, 204] width 541 height 267
click at [105, 129] on div "}) } function initDynamicCustomTextCursor ( ) { let cursorItem = document . que…" at bounding box center [315, 204] width 541 height 267
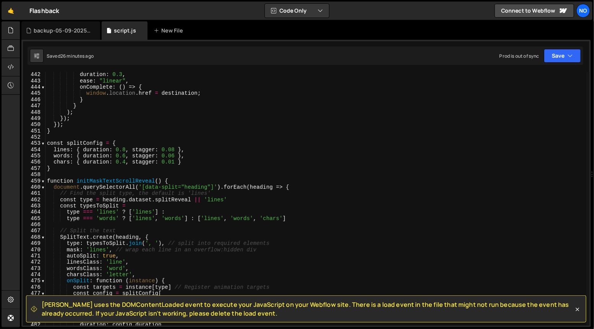
scroll to position [2757, 0]
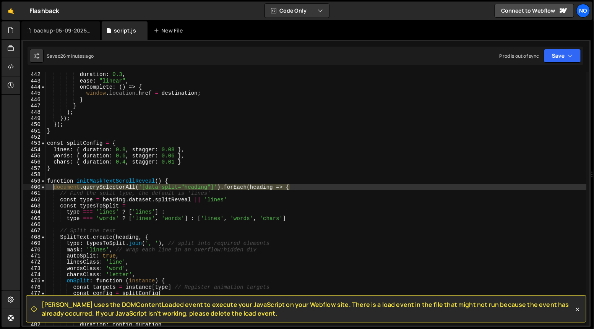
drag, startPoint x: 290, startPoint y: 186, endPoint x: 55, endPoint y: 191, distance: 235.0
click at [55, 189] on div "duration : 0.3 , ease : "linear" , onComplete : ( ) => { window . location . hr…" at bounding box center [315, 204] width 541 height 267
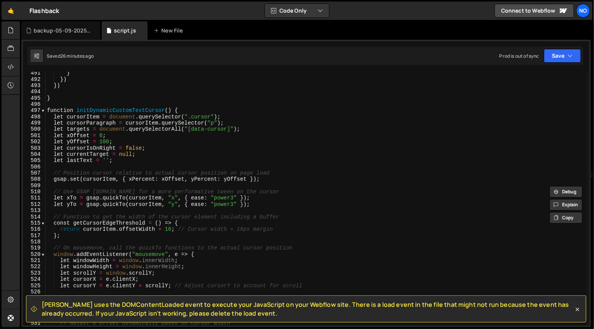
scroll to position [3065, 0]
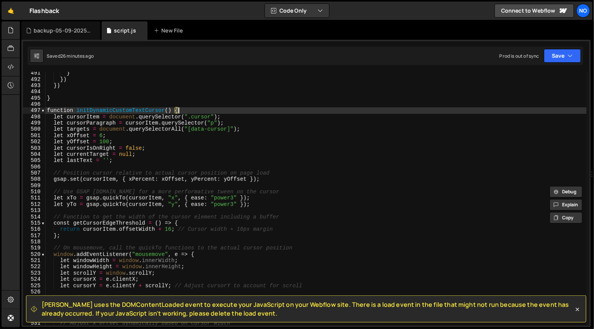
click at [185, 111] on div "} }) }) } function initDynamicCustomTextCursor ( ) { let cursorItem = document …" at bounding box center [315, 203] width 541 height 267
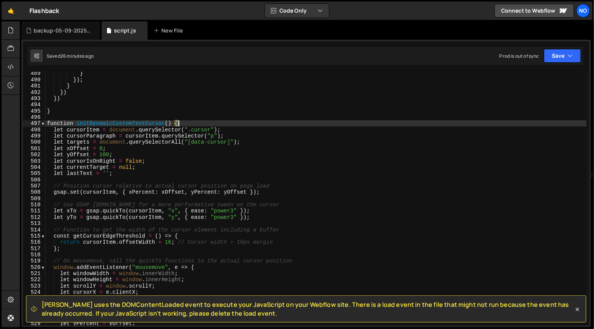
scroll to position [3045, 0]
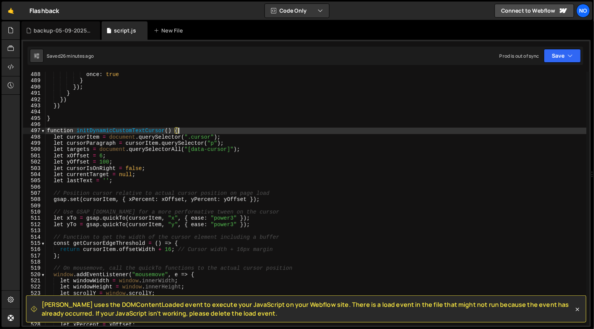
click at [271, 160] on div "once : true } }) ; } }) }) } function initDynamicCustomTextCursor ( ) { let cur…" at bounding box center [315, 204] width 541 height 267
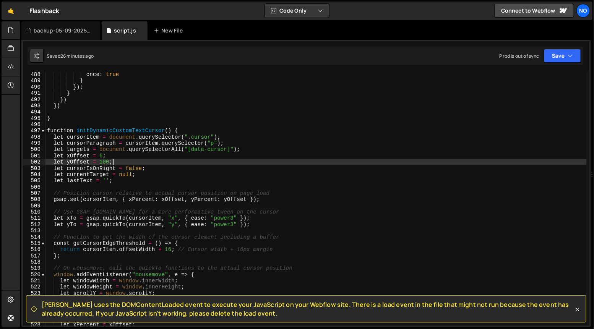
click at [267, 172] on div "once : true } }) ; } }) }) } function initDynamicCustomTextCursor ( ) { let cur…" at bounding box center [315, 204] width 541 height 267
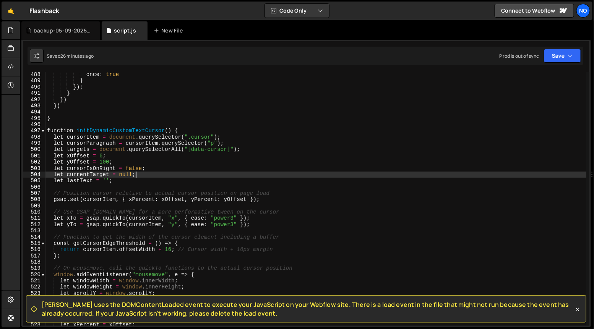
click at [266, 175] on div "once : true } }) ; } }) }) } function initDynamicCustomTextCursor ( ) { let cur…" at bounding box center [315, 204] width 541 height 267
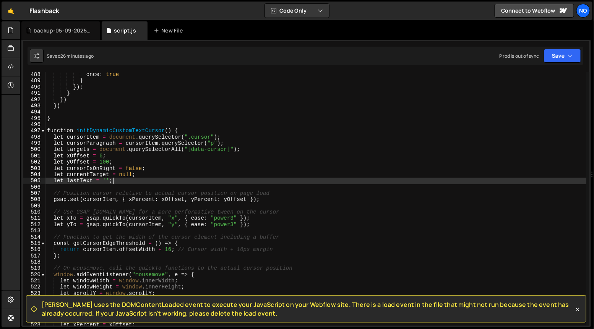
click at [265, 180] on div "once : true } }) ; } }) }) } function initDynamicCustomTextCursor ( ) { let cur…" at bounding box center [315, 204] width 541 height 267
click at [190, 134] on div "once : true } }) ; } }) }) } function initDynamicCustomTextCursor ( ) { let cur…" at bounding box center [315, 204] width 541 height 267
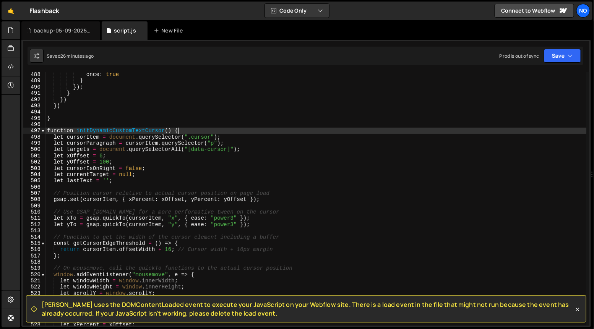
click at [191, 132] on div "once : true } }) ; } }) }) } function initDynamicCustomTextCursor ( ) { let cur…" at bounding box center [315, 204] width 541 height 267
type textarea "function initDynamicCustomTextCursor() {"
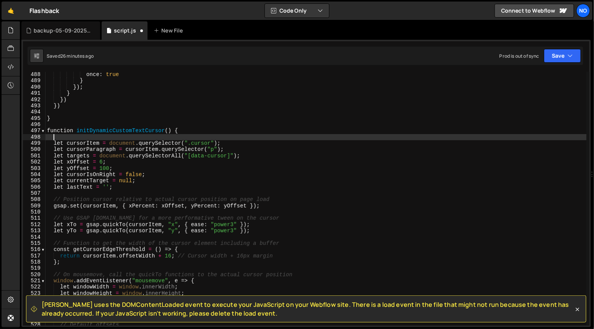
paste textarea "document.querySelectorAll('[data-split="heading"]').forEach(heading => {"
type textarea "document.querySelectorAll('[data-split="heading"]').forEach(heading => {"
drag, startPoint x: 215, startPoint y: 137, endPoint x: 144, endPoint y: 138, distance: 70.7
click at [144, 138] on div "once : true } }) ; } }) }) } function initDynamicCustomTextCursor ( ) { documen…" at bounding box center [315, 204] width 541 height 267
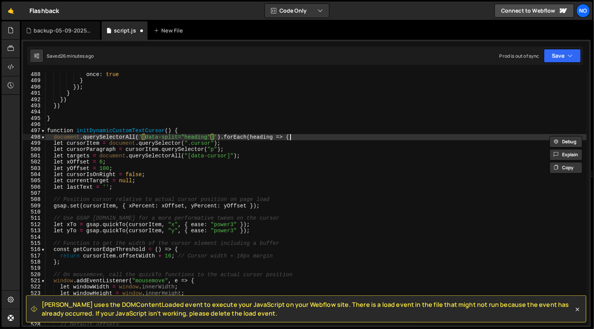
click at [304, 139] on div "once : true } }) ; } }) }) } function initDynamicCustomTextCursor ( ) { documen…" at bounding box center [315, 204] width 541 height 267
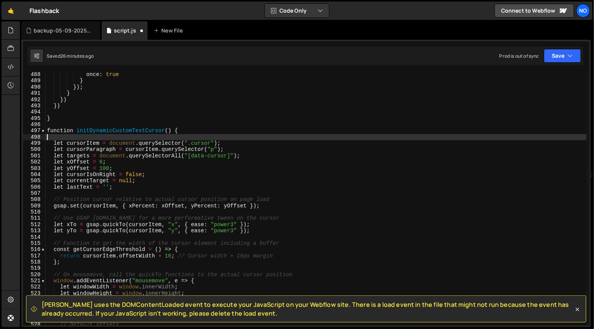
type textarea "function initDynamicCustomTextCursor() {"
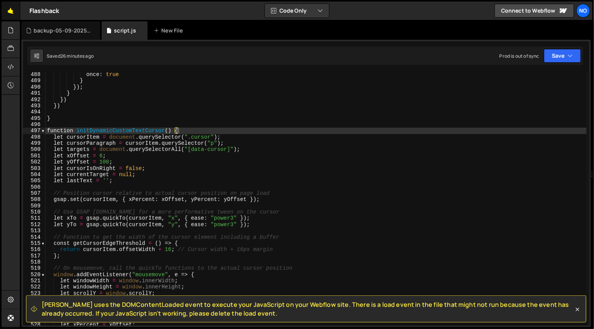
click at [11, 11] on link "🤙" at bounding box center [11, 11] width 19 height 18
